Goal: Task Accomplishment & Management: Manage account settings

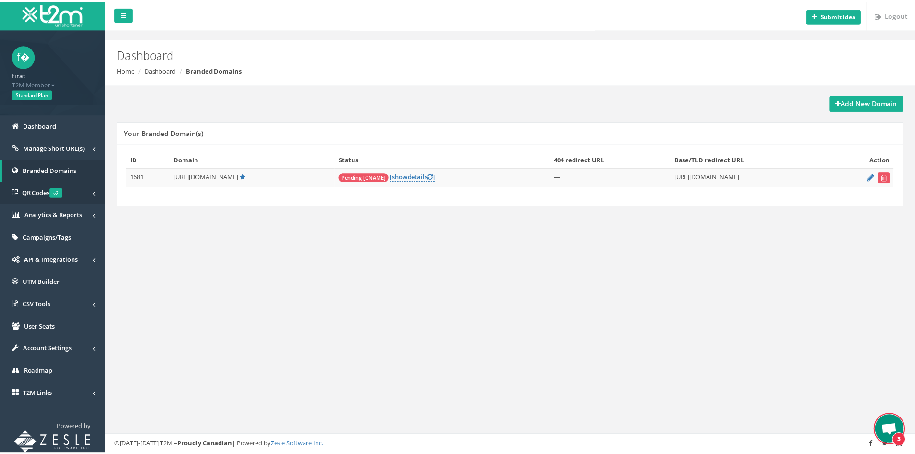
scroll to position [515, 0]
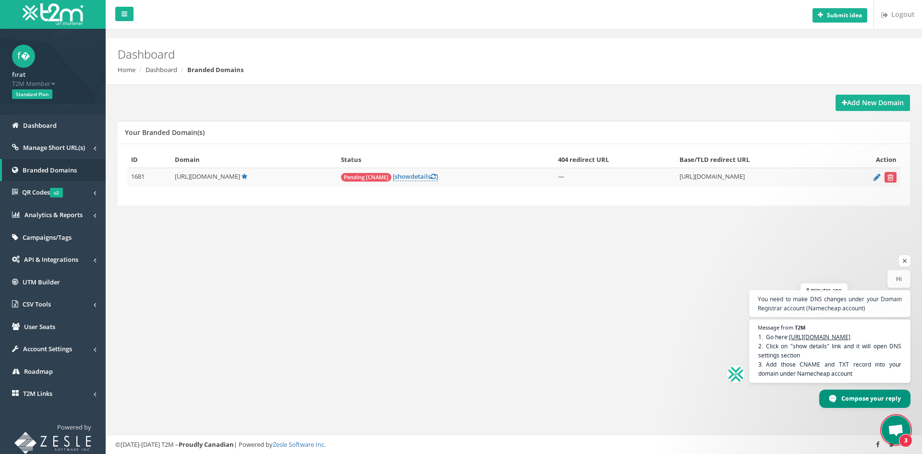
drag, startPoint x: 855, startPoint y: 375, endPoint x: 769, endPoint y: 358, distance: 87.6
click at [769, 358] on span "Go here: [URL][DOMAIN_NAME] Click on "show details" link and it will open DNS s…" at bounding box center [830, 355] width 144 height 46
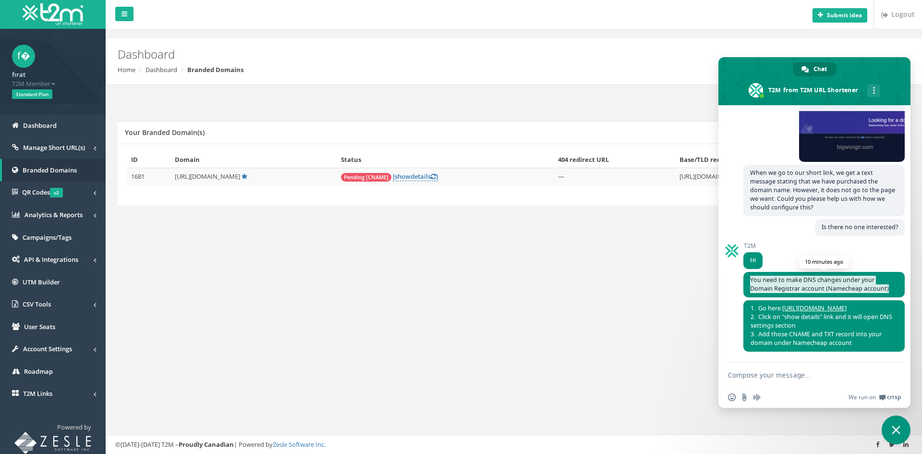
drag, startPoint x: 892, startPoint y: 280, endPoint x: 750, endPoint y: 270, distance: 142.0
click at [750, 272] on span "You need to make DNS changes under your Domain Registrar account (Namecheap acc…" at bounding box center [824, 284] width 161 height 25
copy span "You need to make DNS changes under your Domain Registrar account (Namecheap acc…"
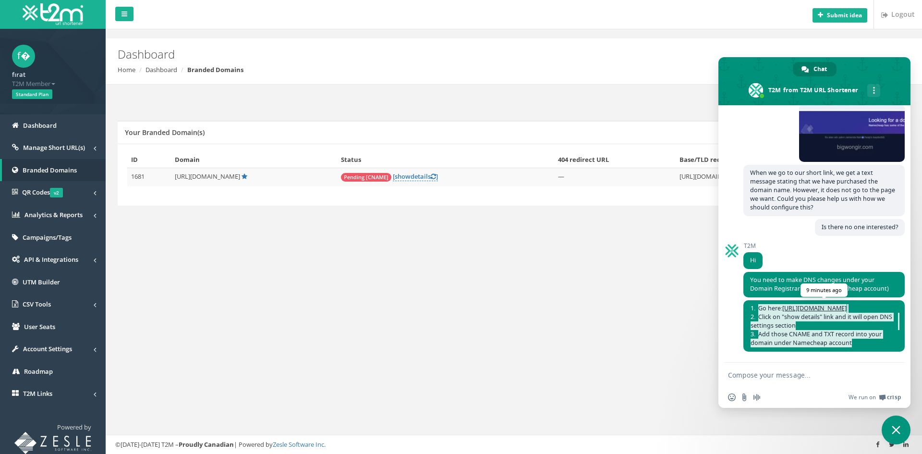
drag, startPoint x: 857, startPoint y: 345, endPoint x: 749, endPoint y: 298, distance: 117.7
click at [749, 300] on span "Go here: [URL][DOMAIN_NAME] Click on "show details" link and it will open DNS s…" at bounding box center [824, 325] width 161 height 51
copy span "Go here: [URL][DOMAIN_NAME] Click on "show details" link and it will open DNS s…"
click at [792, 262] on div "T2M Hi 11 minutes ago" at bounding box center [824, 257] width 161 height 29
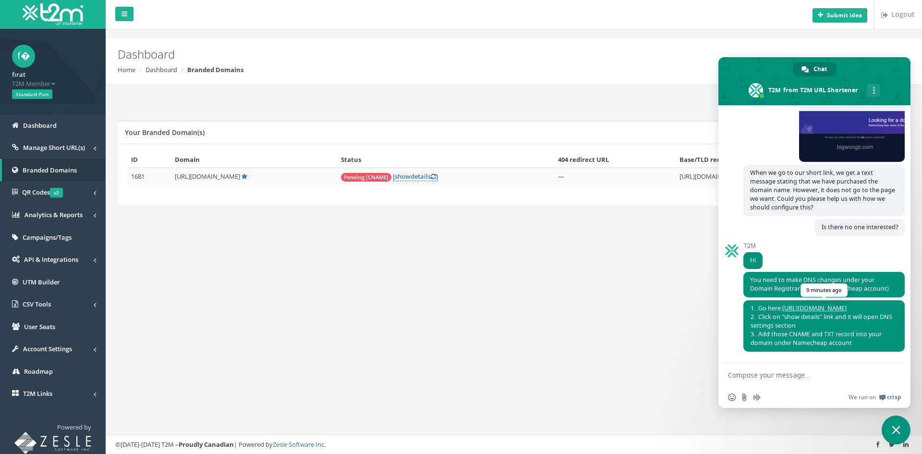
click at [846, 304] on link "[URL][DOMAIN_NAME]" at bounding box center [815, 308] width 64 height 8
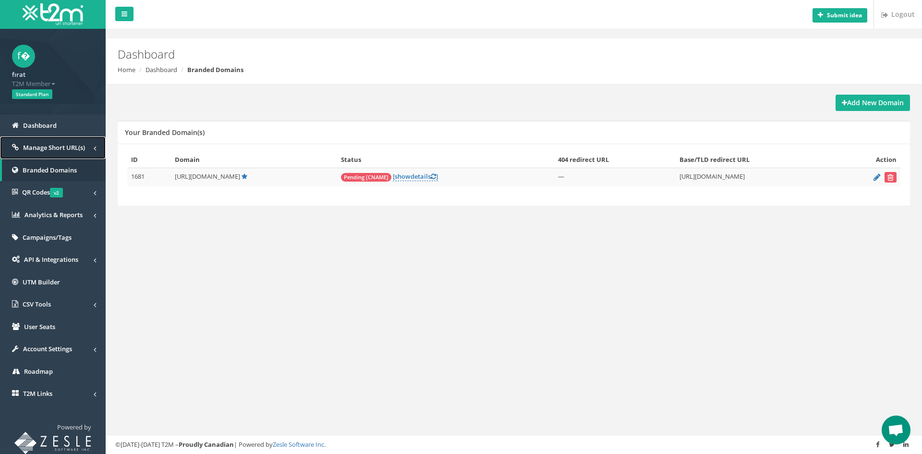
click at [74, 148] on span "Manage Short URL(s)" at bounding box center [54, 147] width 62 height 9
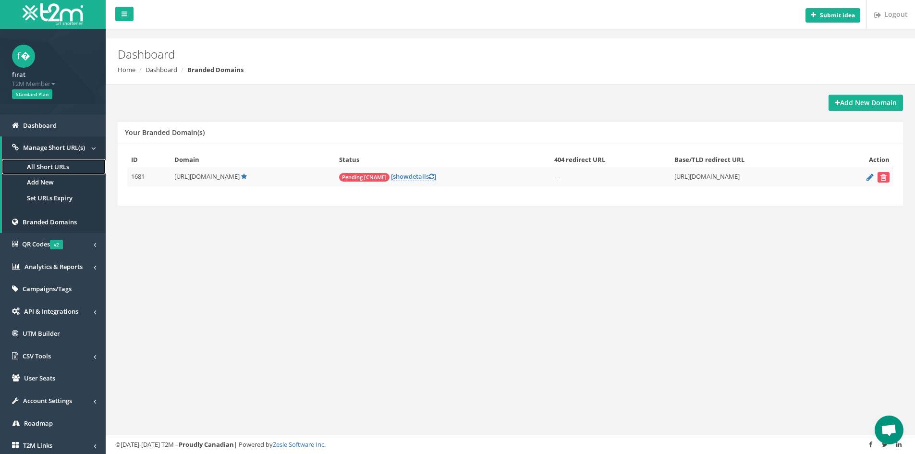
click at [69, 170] on link "All Short URLs" at bounding box center [54, 167] width 104 height 16
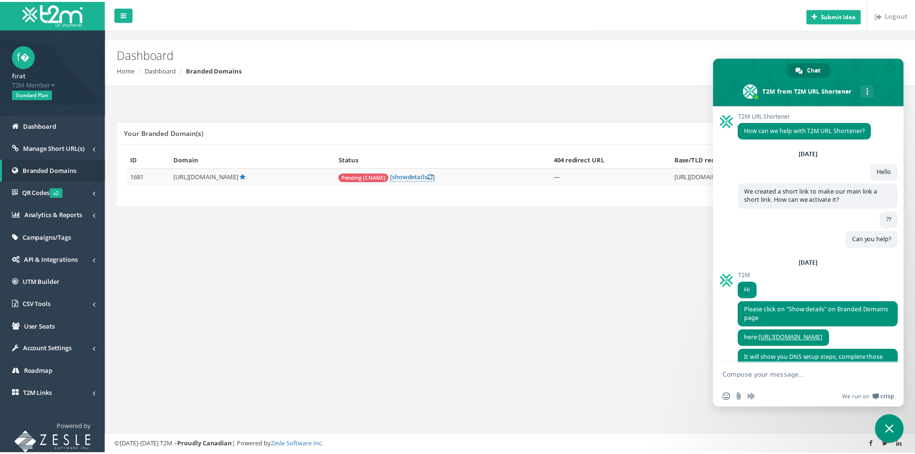
scroll to position [515, 0]
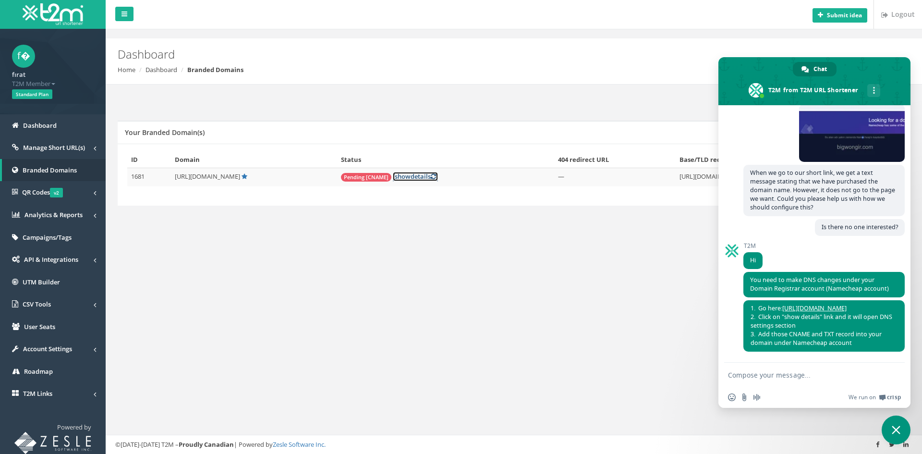
click at [409, 180] on link "[ show details ]" at bounding box center [415, 176] width 45 height 9
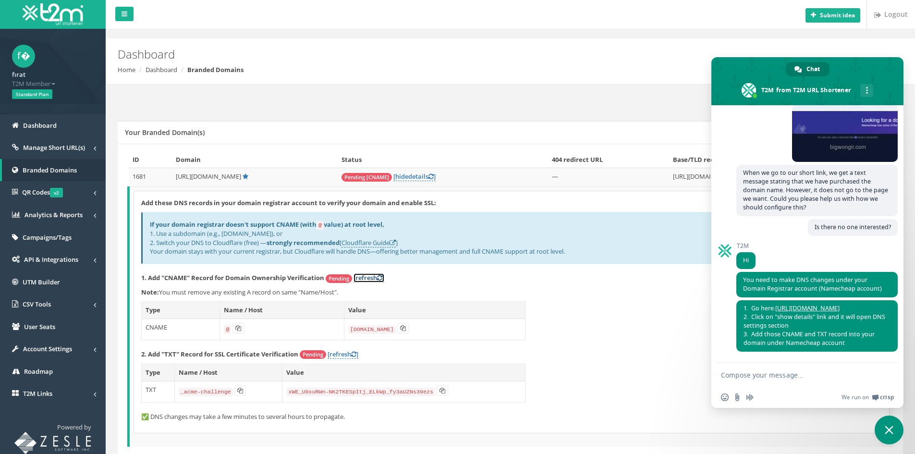
click at [373, 275] on link "[refresh ]" at bounding box center [369, 277] width 31 height 9
click at [380, 243] on link "Cloudflare Guide" at bounding box center [369, 242] width 54 height 9
click at [238, 119] on div "Add New Domain Your Branded Domain(s) ID Domain Status 404 redirect URL Base/TL…" at bounding box center [510, 287] width 800 height 384
drag, startPoint x: 208, startPoint y: 130, endPoint x: 180, endPoint y: 133, distance: 27.5
click at [179, 132] on div "Your Branded Domain(s)" at bounding box center [510, 132] width 785 height 23
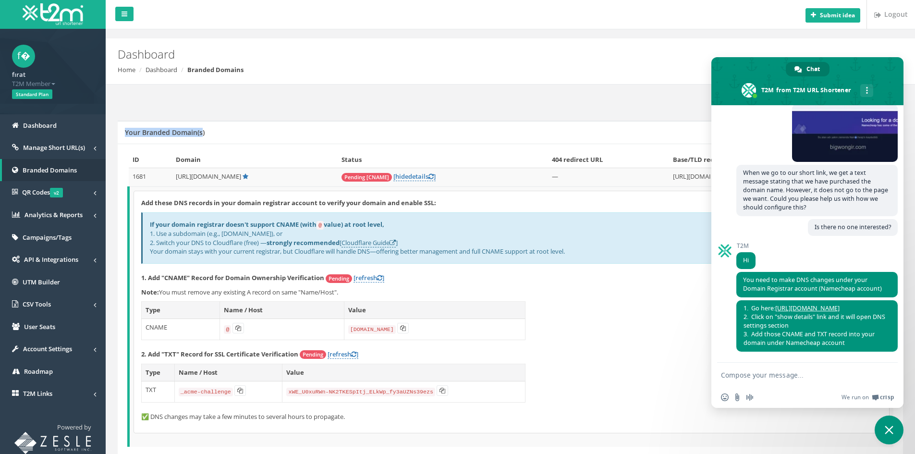
drag, startPoint x: 202, startPoint y: 131, endPoint x: 209, endPoint y: 132, distance: 6.9
click at [207, 132] on div "Your Branded Domain(s)" at bounding box center [510, 132] width 785 height 23
click at [210, 133] on div "Your Branded Domain(s)" at bounding box center [510, 132] width 785 height 23
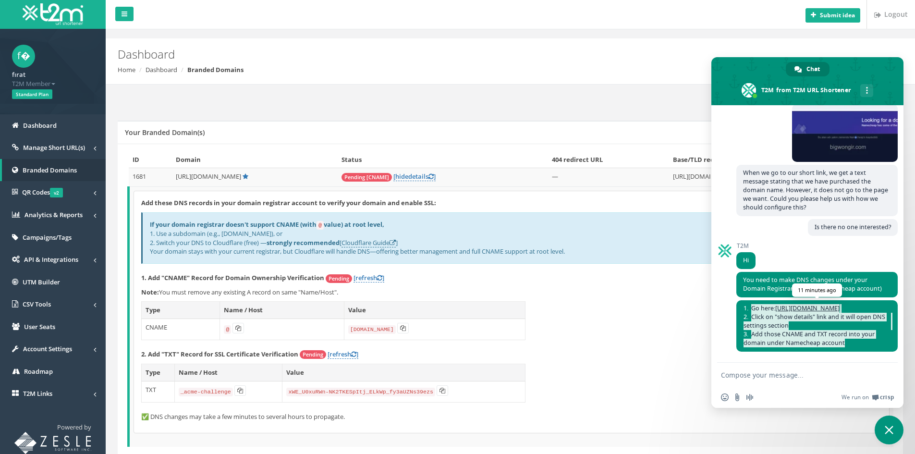
drag, startPoint x: 850, startPoint y: 344, endPoint x: 752, endPoint y: 299, distance: 107.5
click at [752, 304] on span "Go here: [URL][DOMAIN_NAME] Click on "show details" link and it will open DNS s…" at bounding box center [817, 325] width 148 height 43
copy span "Go here: [URL][DOMAIN_NAME] Click on "show details" link and it will open DNS s…"
click at [403, 329] on icon at bounding box center [403, 328] width 6 height 6
copy span "Go here: [URL][DOMAIN_NAME] Click on "show details" link and it will open DNS s…"
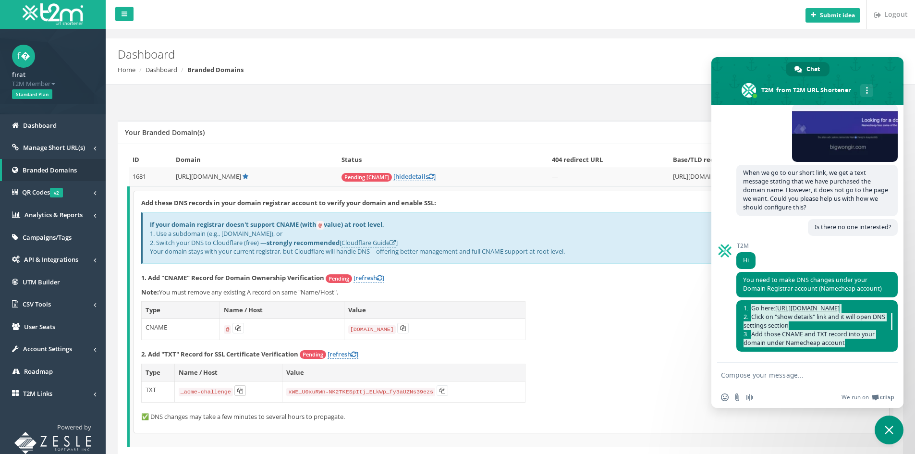
click at [239, 391] on icon at bounding box center [240, 391] width 6 height 6
copy span "Go here: [URL][DOMAIN_NAME] Click on "show details" link and it will open DNS s…"
click at [440, 391] on icon at bounding box center [443, 391] width 6 height 6
copy span "Go here: [URL][DOMAIN_NAME] Click on "show details" link and it will open DNS s…"
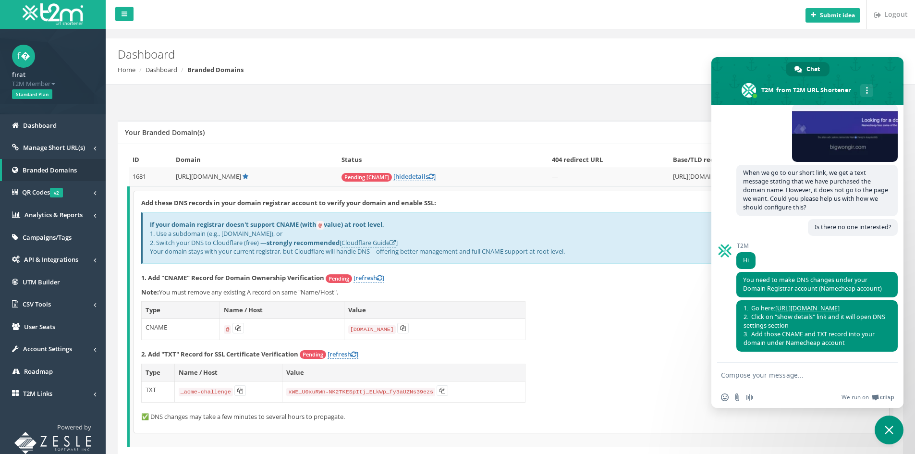
click at [576, 320] on div "Add these DNS records in your domain registrar account to verify your domain an…" at bounding box center [511, 312] width 755 height 242
click at [891, 427] on span "Close chat" at bounding box center [889, 430] width 9 height 9
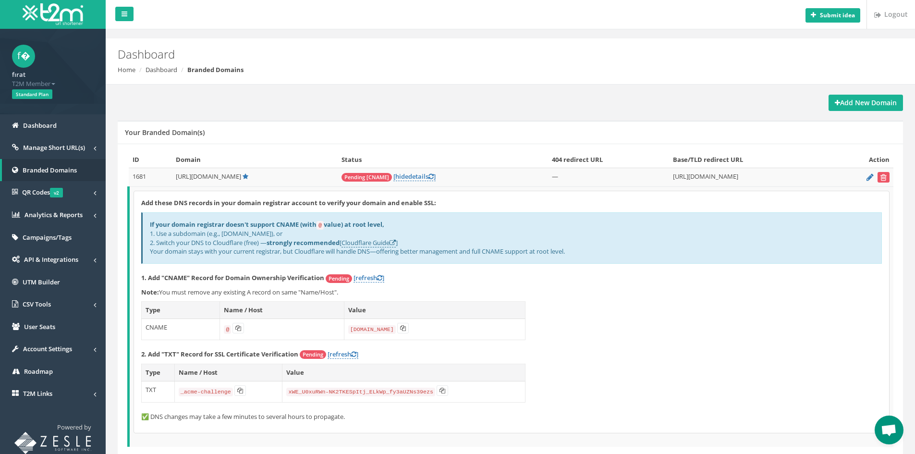
click at [239, 109] on div "Add New Domain" at bounding box center [510, 103] width 785 height 16
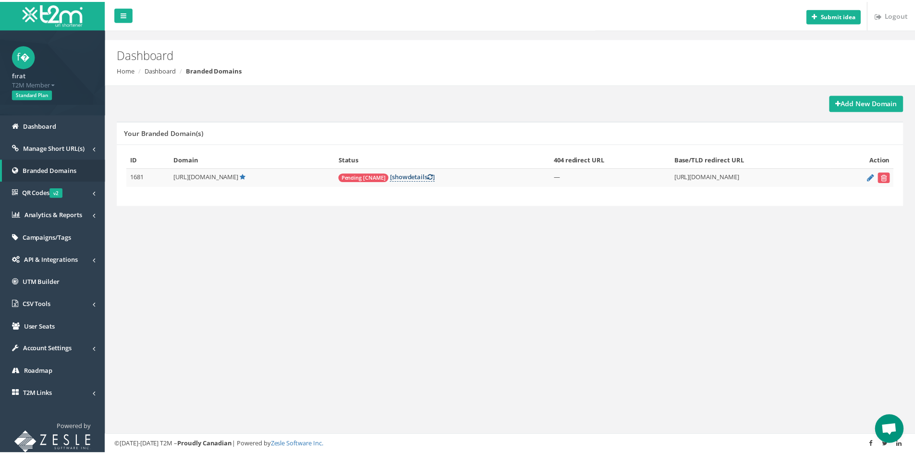
scroll to position [515, 0]
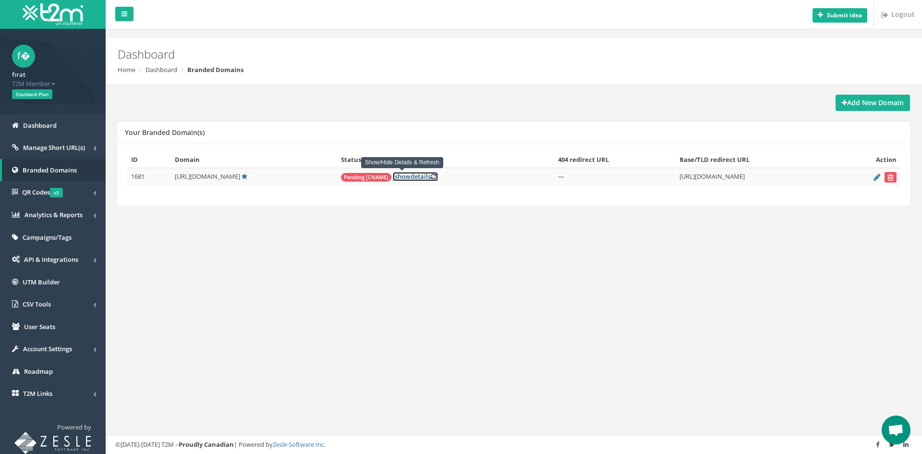
click at [395, 176] on span "show" at bounding box center [403, 176] width 16 height 9
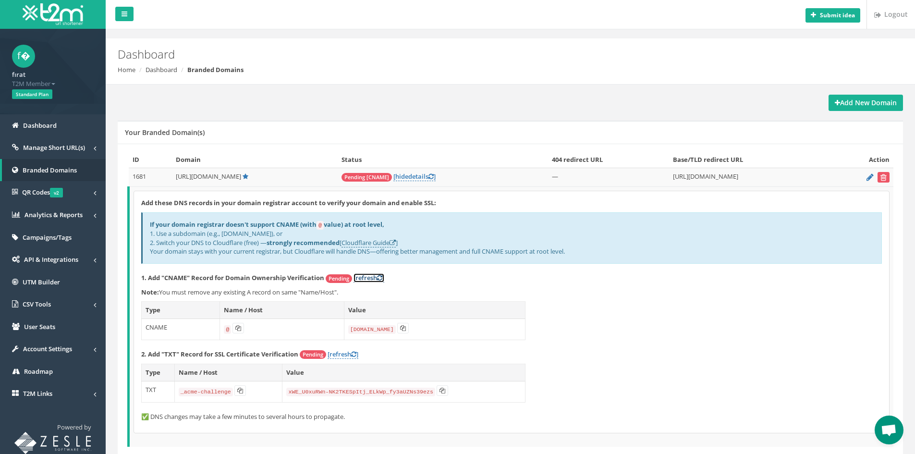
click at [376, 276] on link "[refresh ]" at bounding box center [369, 277] width 31 height 9
click at [343, 355] on link "[refresh ]" at bounding box center [343, 354] width 31 height 9
click at [893, 14] on link "Logout" at bounding box center [890, 14] width 46 height 29
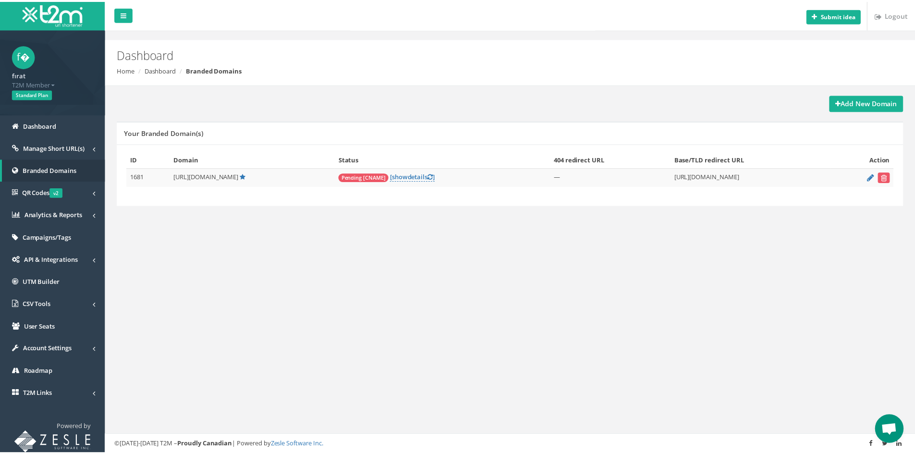
scroll to position [515, 0]
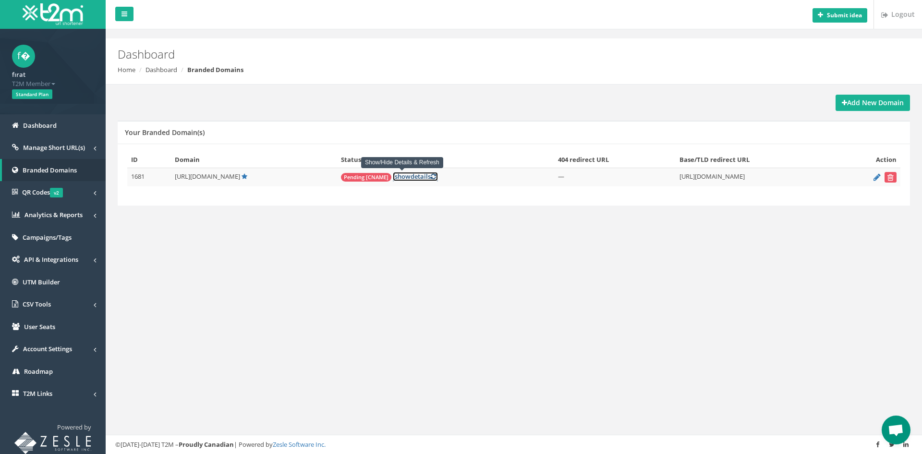
click at [403, 178] on link "[ show details ]" at bounding box center [415, 176] width 45 height 9
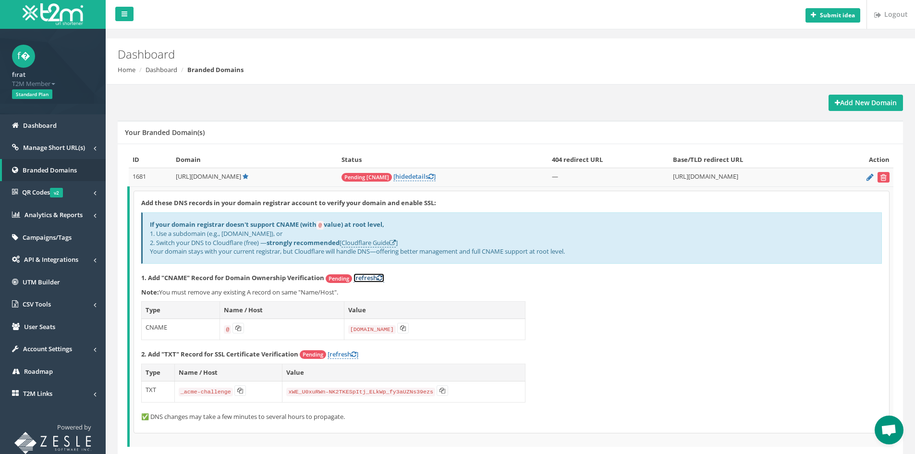
click at [359, 274] on link "[refresh ]" at bounding box center [369, 277] width 31 height 9
click at [379, 279] on link "[refresh ]" at bounding box center [369, 277] width 31 height 9
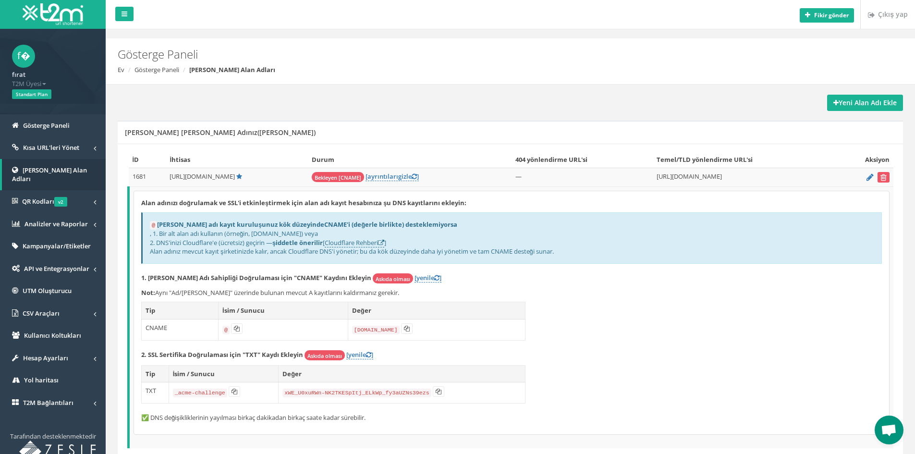
click at [576, 259] on div "@ Alan adı kayıt kuruluşunuz kök düzeyinde CNAME'i (değerle birlikte) desteklem…" at bounding box center [511, 237] width 741 height 51
drag, startPoint x: 224, startPoint y: 238, endPoint x: 234, endPoint y: 236, distance: 9.8
click at [233, 236] on div "@ Alan adı kayıt kuruluşunuz kök düzeyinde CNAME'i (değerle birlikte) desteklem…" at bounding box center [511, 237] width 741 height 51
drag, startPoint x: 270, startPoint y: 221, endPoint x: 340, endPoint y: 221, distance: 69.7
click at [331, 222] on font "Alan adı kayıt kuruluşunuz kök düzeyinde CNAME'i (değerle birlikte) desteklemiy…" at bounding box center [307, 224] width 300 height 9
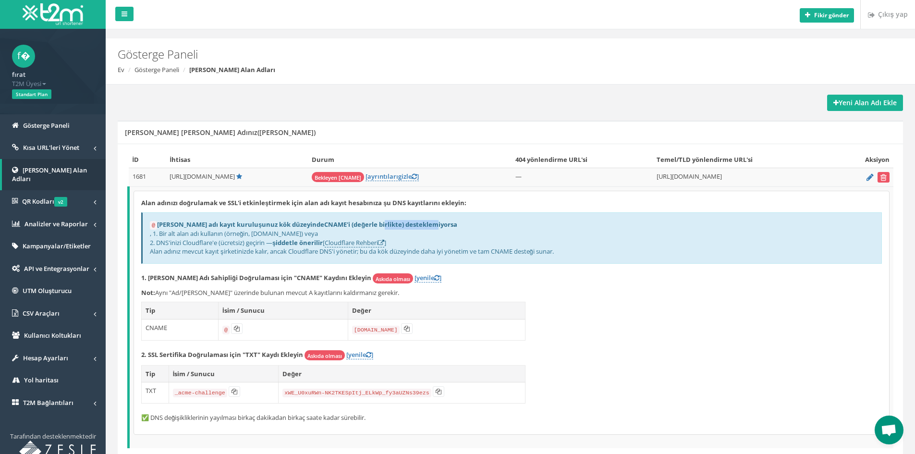
drag, startPoint x: 356, startPoint y: 221, endPoint x: 404, endPoint y: 221, distance: 48.0
click at [403, 221] on font "CNAME'i (değerle birlikte) desteklemiyorsa" at bounding box center [390, 224] width 133 height 9
drag, startPoint x: 202, startPoint y: 245, endPoint x: 250, endPoint y: 241, distance: 48.2
click at [247, 241] on font "2. DNS'inizi Cloudflare'e (ücretsiz) geçirin —" at bounding box center [211, 242] width 123 height 9
drag, startPoint x: 186, startPoint y: 250, endPoint x: 461, endPoint y: 249, distance: 274.8
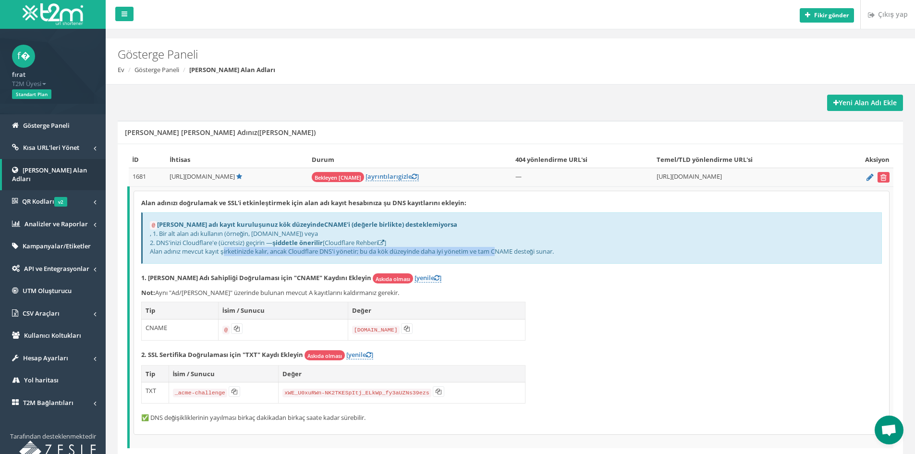
click at [461, 249] on font "Alan adınız mevcut kayıt şirketinizde kalır, ancak Cloudflare DNS'i yönetir; bu…" at bounding box center [352, 251] width 404 height 9
click at [396, 283] on div "Alan adınızı doğrulamak ve SSL'i etkinleştirmek için alan adı kayıt hesabınıza …" at bounding box center [511, 312] width 755 height 243
click at [415, 276] on font "[yenile" at bounding box center [425, 277] width 20 height 9
click at [415, 275] on font "[yenile" at bounding box center [425, 277] width 20 height 9
click at [358, 353] on font "[yenile" at bounding box center [356, 354] width 20 height 9
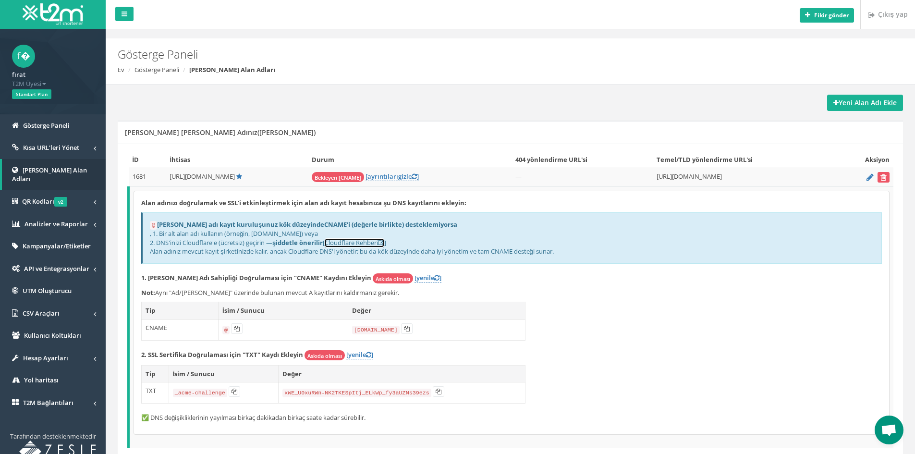
click at [369, 241] on font "Cloudflare Rehberi" at bounding box center [351, 242] width 53 height 9
drag, startPoint x: 230, startPoint y: 249, endPoint x: 277, endPoint y: 252, distance: 47.7
click at [276, 251] on font "Alan adınız mevcut kayıt şirketinizde kalır, ancak Cloudflare DNS'i yönetir; bu…" at bounding box center [352, 251] width 404 height 9
drag, startPoint x: 304, startPoint y: 251, endPoint x: 320, endPoint y: 252, distance: 16.4
click at [319, 251] on font "Alan adınız mevcut kayıt şirketinizde kalır, ancak Cloudflare DNS'i yönetir; bu…" at bounding box center [352, 251] width 404 height 9
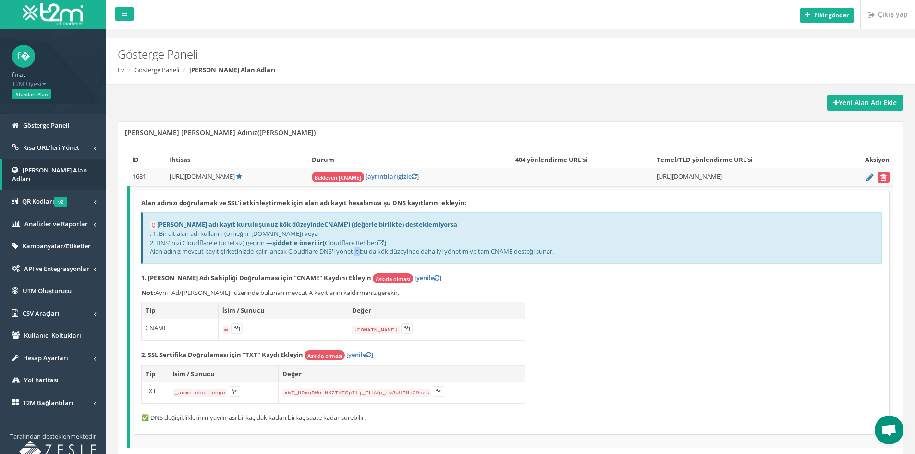
click at [333, 253] on font "Alan adınız mevcut kayıt şirketinizde kalır, ancak Cloudflare DNS'i yönetir; bu…" at bounding box center [352, 251] width 404 height 9
drag, startPoint x: 343, startPoint y: 251, endPoint x: 360, endPoint y: 249, distance: 16.9
click at [360, 249] on font "Alan adınız mevcut kayıt şirketinizde kalır, ancak Cloudflare DNS'i yönetir; bu…" at bounding box center [352, 251] width 404 height 9
drag, startPoint x: 384, startPoint y: 250, endPoint x: 422, endPoint y: 248, distance: 38.5
click at [415, 252] on font "Alan adınız mevcut kayıt şirketinizde kalır, ancak Cloudflare DNS'i yönetir; bu…" at bounding box center [352, 251] width 404 height 9
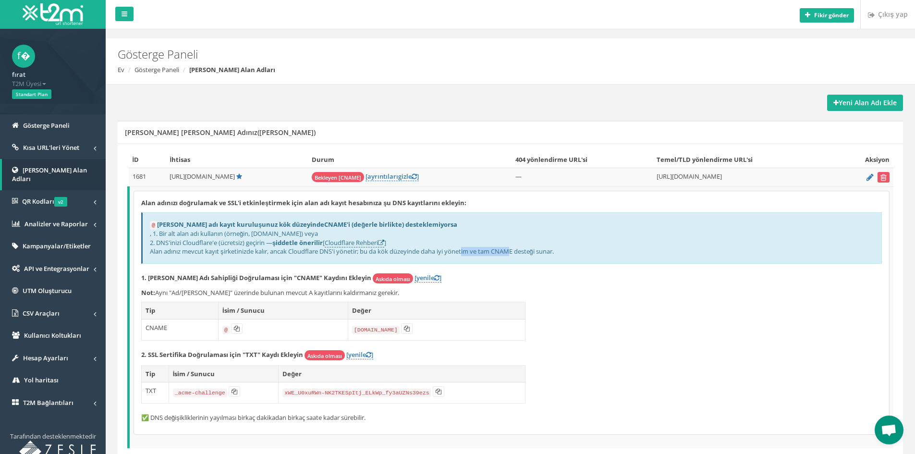
drag, startPoint x: 430, startPoint y: 251, endPoint x: 468, endPoint y: 253, distance: 38.0
click at [468, 253] on font "Alan adınız mevcut kayıt şirketinizde kalır, ancak Cloudflare DNS'i yönetir; bu…" at bounding box center [352, 251] width 404 height 9
drag, startPoint x: 486, startPoint y: 253, endPoint x: 511, endPoint y: 252, distance: 24.5
click at [507, 252] on font "Alan adınız mevcut kayıt şirketinizde kalır, ancak Cloudflare DNS'i yönetir; bu…" at bounding box center [352, 251] width 404 height 9
drag, startPoint x: 518, startPoint y: 252, endPoint x: 528, endPoint y: 252, distance: 10.6
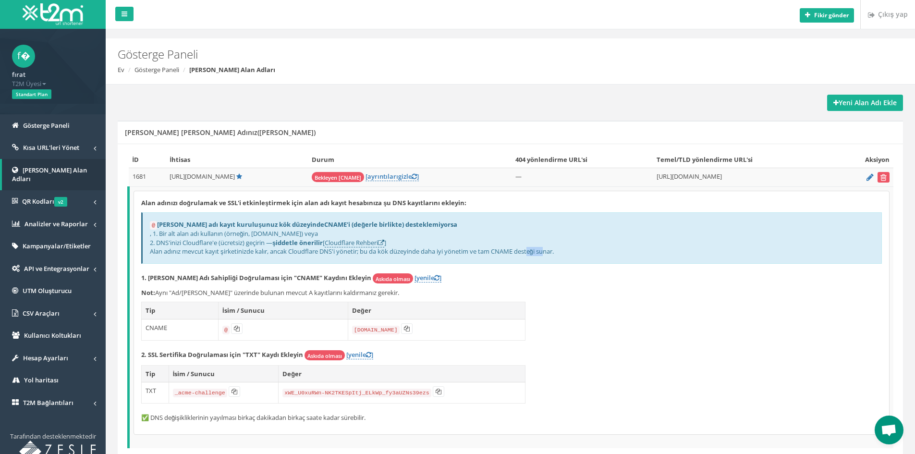
click at [528, 252] on font "Alan adınız mevcut kayıt şirketinizde kalır, ancak Cloudflare DNS'i yönetir; bu…" at bounding box center [352, 251] width 404 height 9
drag, startPoint x: 537, startPoint y: 253, endPoint x: 557, endPoint y: 251, distance: 19.8
click at [554, 251] on font "Alan adınız mevcut kayıt şirketinizde kalır, ancak Cloudflare DNS'i yönetir; bu…" at bounding box center [352, 251] width 404 height 9
click at [554, 253] on font "Alan adınız mevcut kayıt şirketinizde kalır, ancak Cloudflare DNS'i yönetir; bu…" at bounding box center [352, 251] width 404 height 9
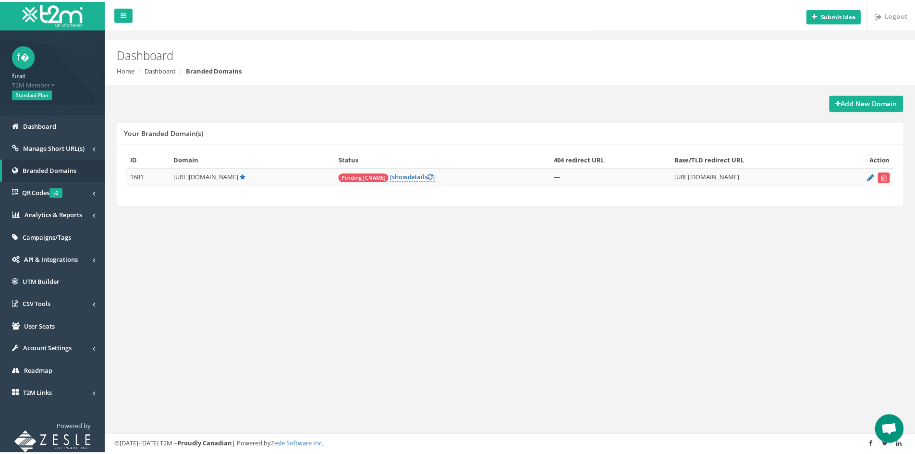
scroll to position [515, 0]
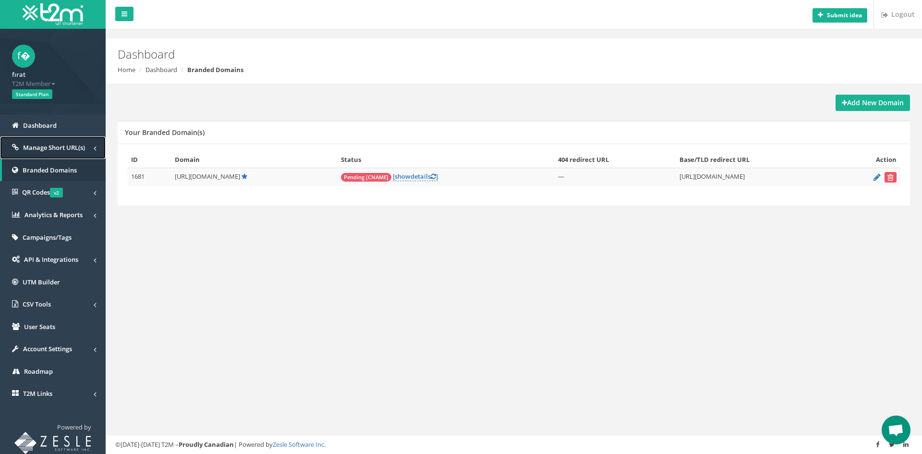
click at [62, 150] on span "Manage Short URL(s)" at bounding box center [54, 147] width 62 height 9
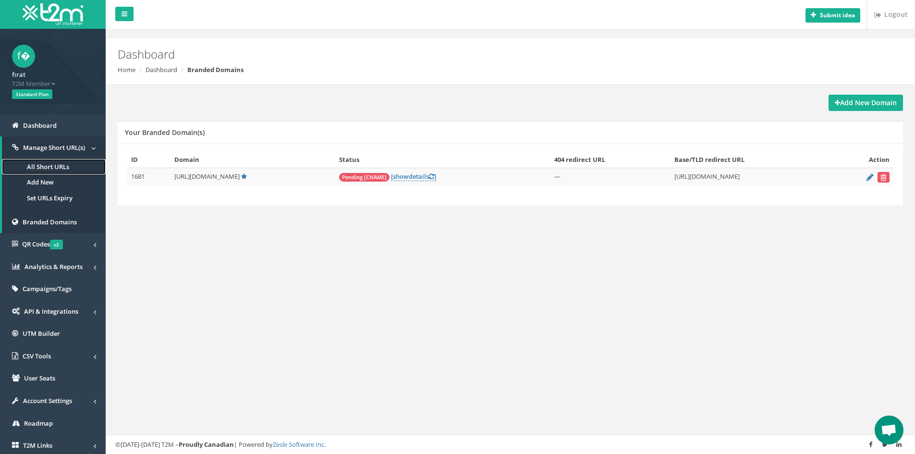
click at [58, 168] on link "All Short URLs" at bounding box center [54, 167] width 104 height 16
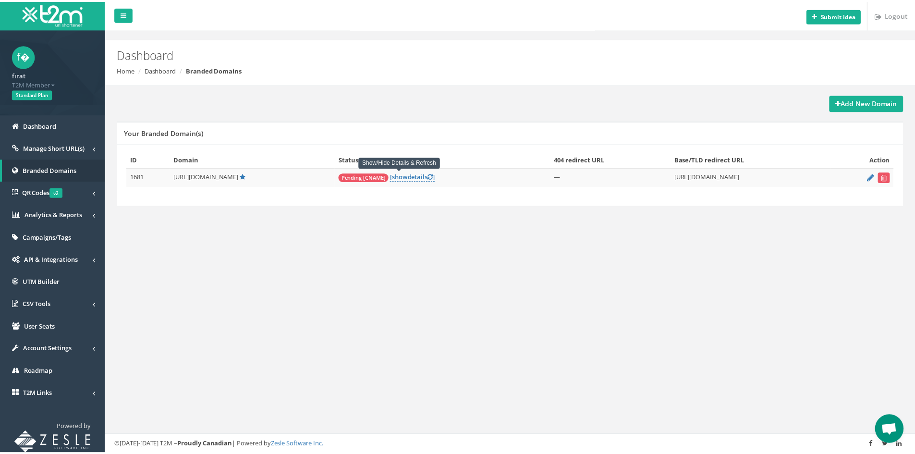
scroll to position [515, 0]
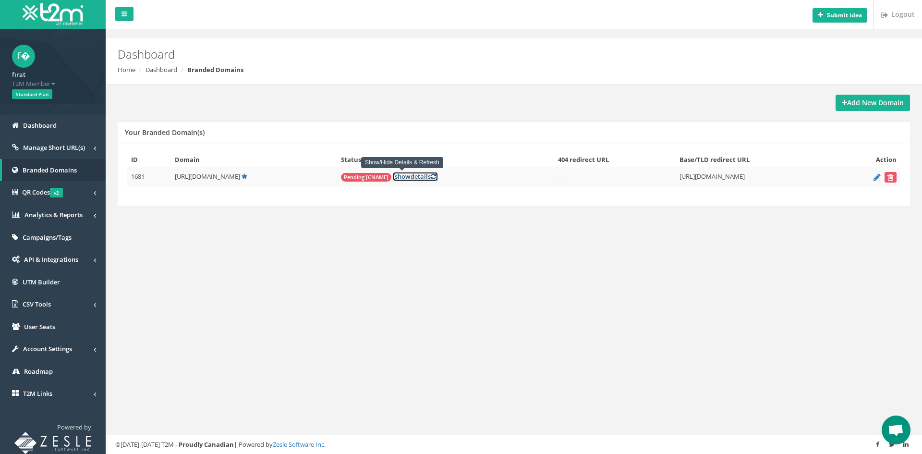
click at [416, 177] on link "[ show details ]" at bounding box center [415, 176] width 45 height 9
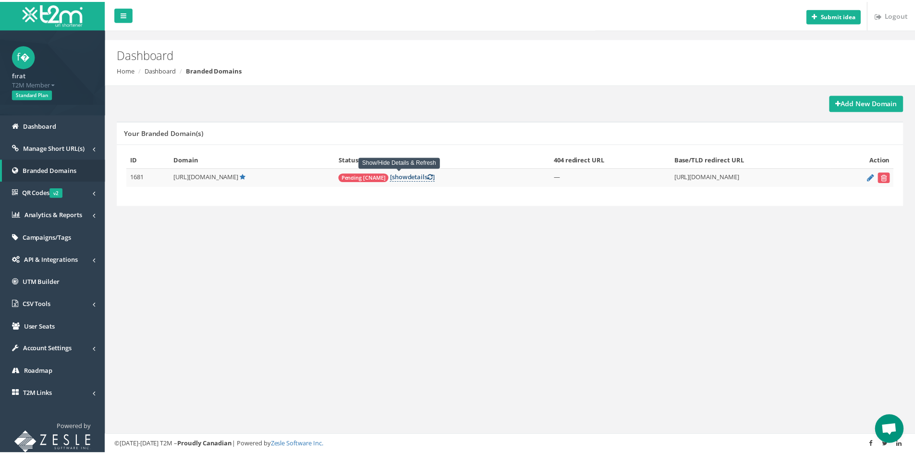
scroll to position [515, 0]
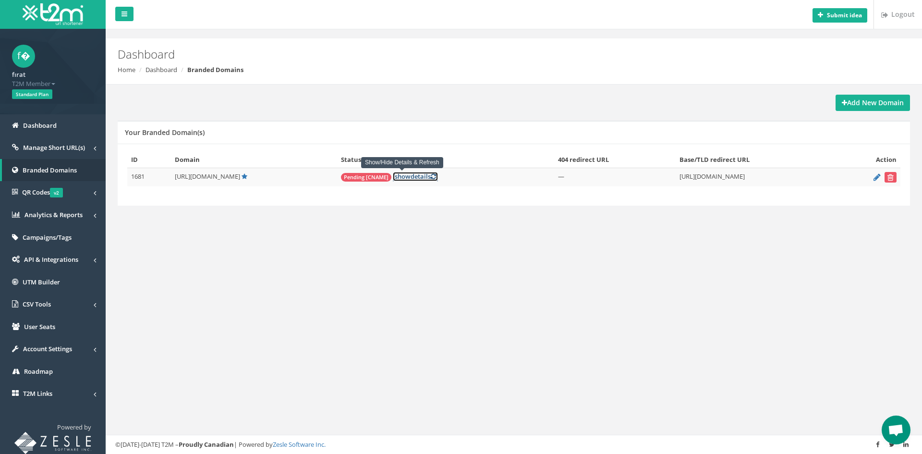
click at [403, 178] on link "[ show details ]" at bounding box center [415, 176] width 45 height 9
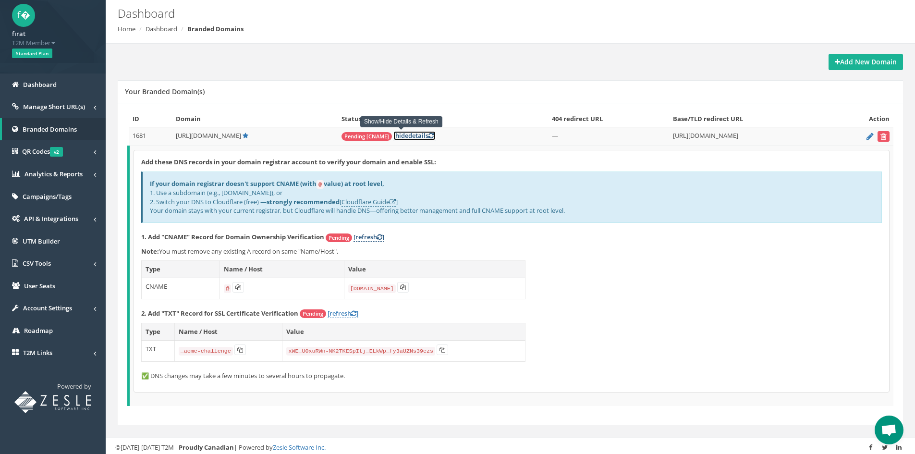
scroll to position [43, 0]
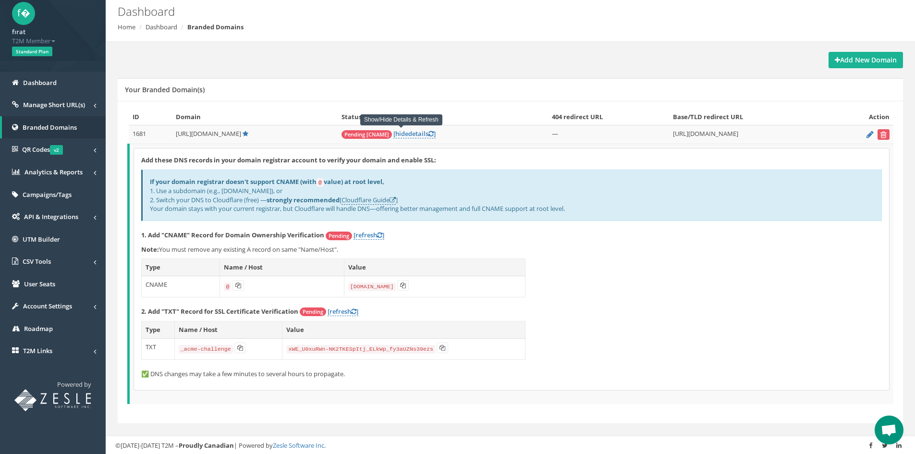
click at [584, 270] on div "Add these DNS records in your domain registrar account to verify your domain an…" at bounding box center [511, 269] width 755 height 242
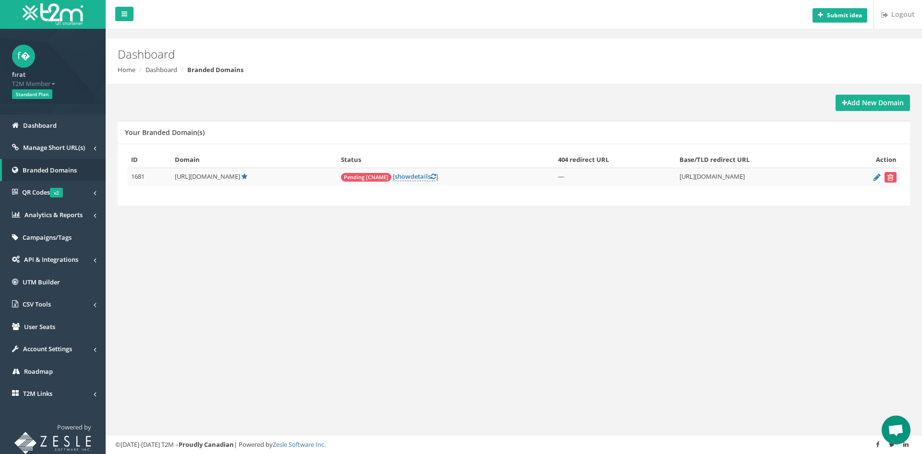
scroll to position [515, 0]
click at [408, 179] on link "[ show details ]" at bounding box center [415, 176] width 45 height 9
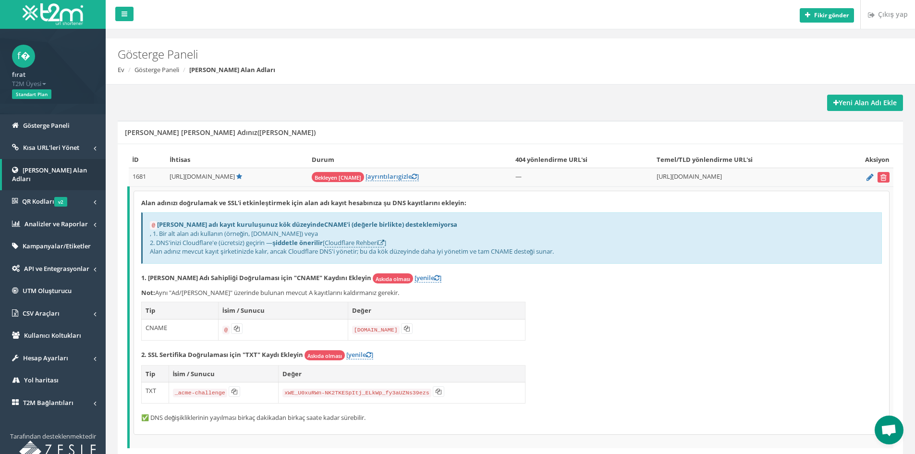
click at [610, 284] on div "Alan adınızı doğrulamak ve SSL'i etkinleştirmek için alan adı kayıt hesabınıza …" at bounding box center [511, 312] width 755 height 243
click at [567, 290] on p "Not: Aynı "Ad/Ana Bilgisayar" üzerinde bulunan mevcut A kayıtlarını kaldırmanız…" at bounding box center [511, 292] width 741 height 9
click at [415, 281] on font "[yenile" at bounding box center [425, 277] width 20 height 9
click at [364, 347] on font "[yenile" at bounding box center [356, 351] width 20 height 9
click at [359, 351] on font "[yenile" at bounding box center [356, 351] width 20 height 9
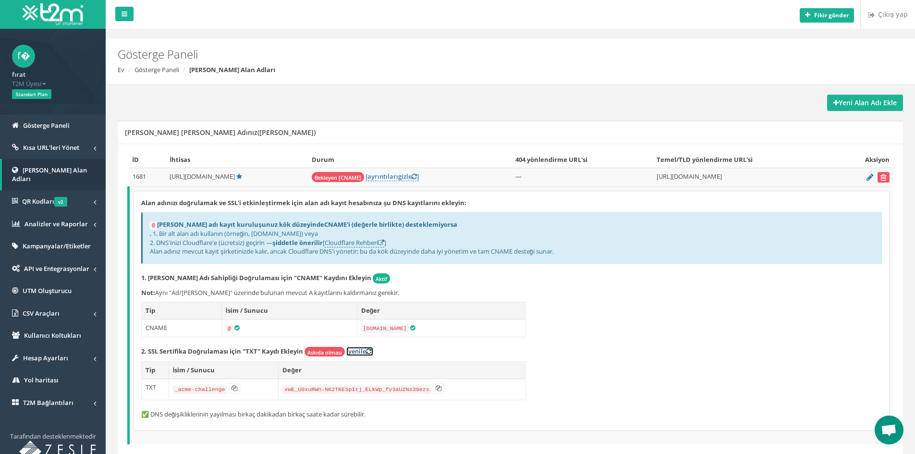
click at [358, 350] on font "[yenile" at bounding box center [356, 351] width 20 height 9
click at [358, 353] on font "[yenile" at bounding box center [356, 351] width 20 height 9
click at [360, 347] on font "[yenile" at bounding box center [356, 351] width 20 height 9
click at [362, 353] on font "[yenile" at bounding box center [356, 351] width 20 height 9
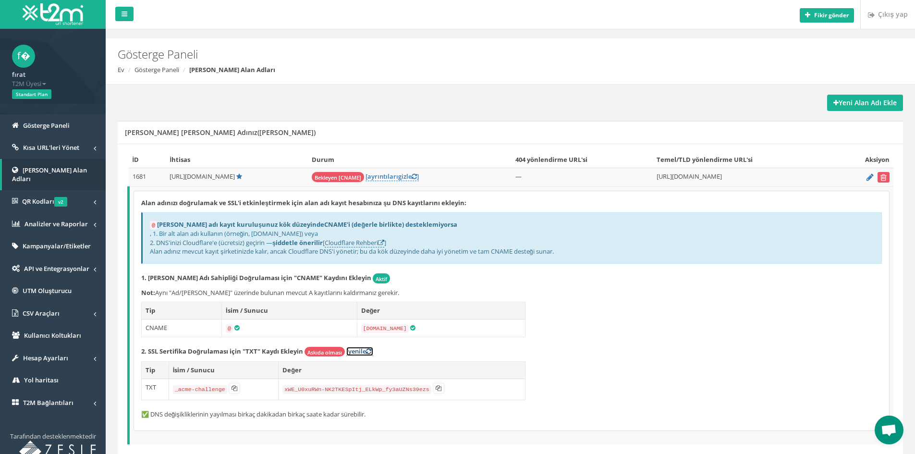
click at [360, 355] on link "[yenile ]" at bounding box center [359, 351] width 27 height 9
click at [358, 351] on font "[yenile" at bounding box center [356, 351] width 20 height 9
click at [356, 349] on font "[yenile" at bounding box center [356, 351] width 20 height 9
click at [358, 351] on font "[yenile" at bounding box center [356, 351] width 20 height 9
click at [391, 177] on font "ayrıntıları" at bounding box center [383, 176] width 31 height 9
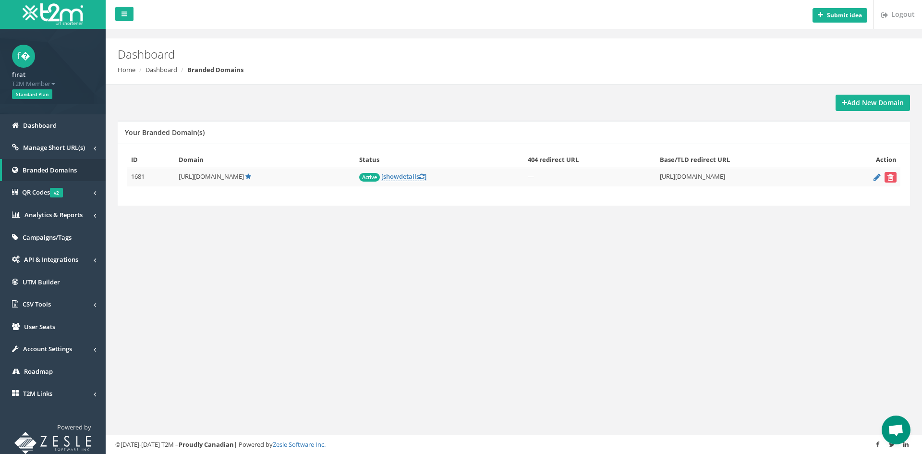
scroll to position [515, 0]
click at [284, 270] on div "Submit idea Logout Dashboard Home Dashboard Branded Domains Add New Domain Your…" at bounding box center [514, 227] width 817 height 454
click at [876, 174] on icon at bounding box center [877, 177] width 7 height 6
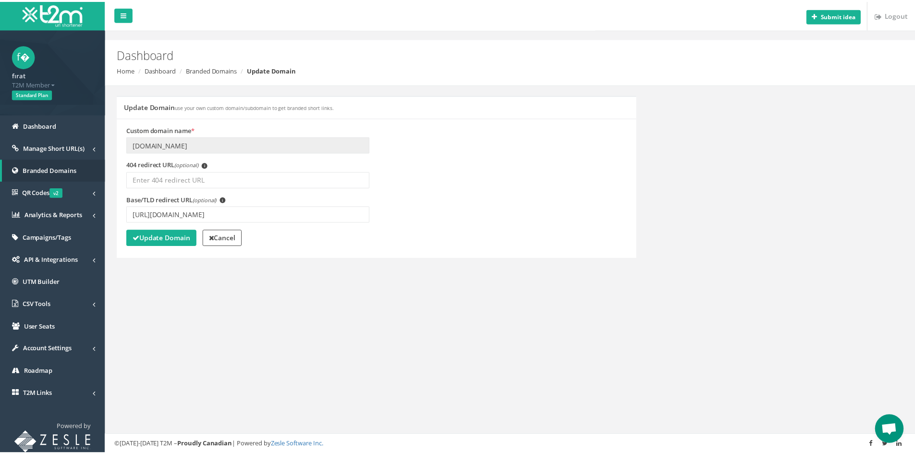
scroll to position [515, 0]
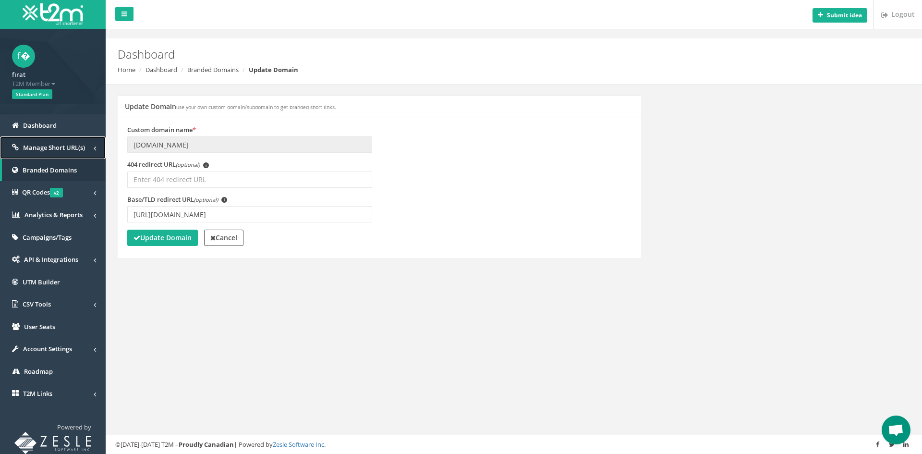
click at [69, 143] on span "Manage Short URL(s)" at bounding box center [54, 147] width 62 height 9
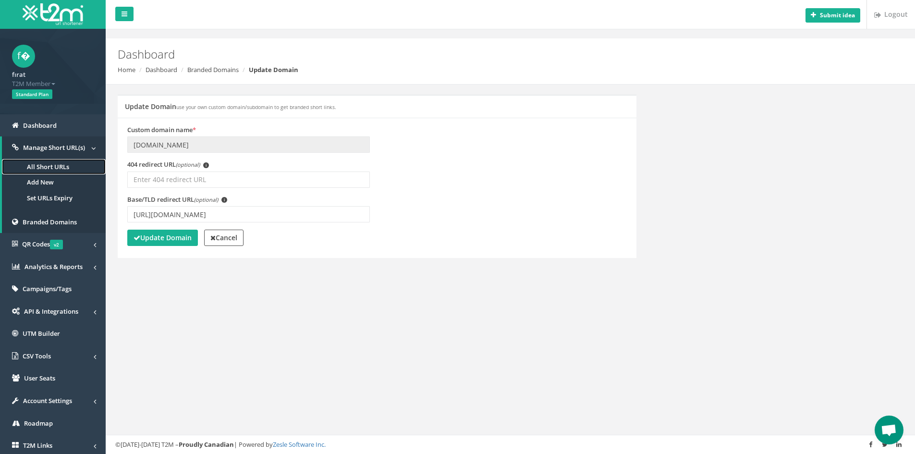
click at [50, 169] on link "All Short URLs" at bounding box center [54, 167] width 104 height 16
